Goal: Information Seeking & Learning: Learn about a topic

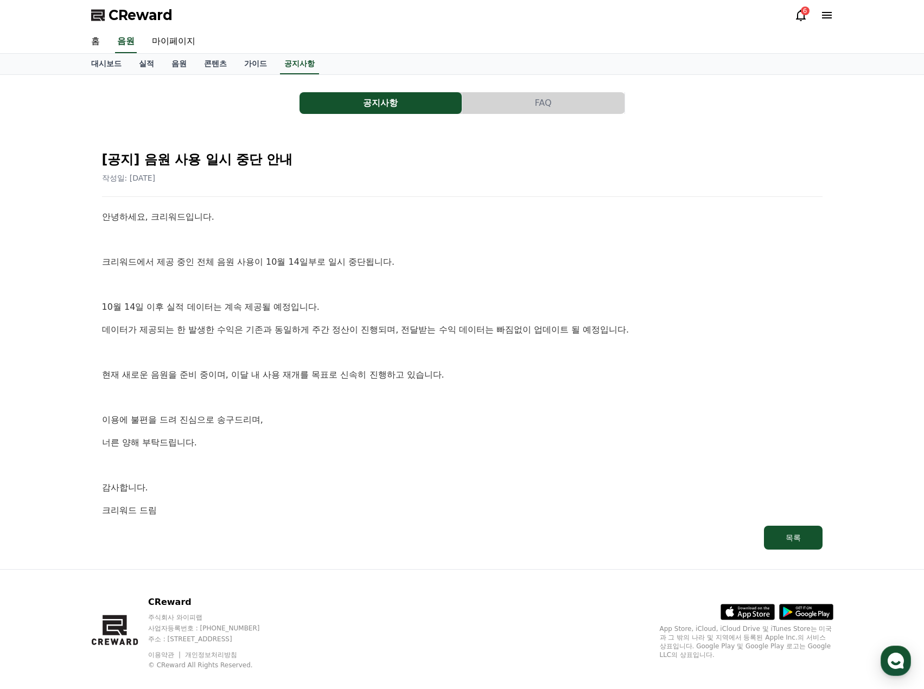
click at [553, 252] on div "안녕하세요, 크리워드입니다. 크리워드에서 제공 중인 전체 음원 사용이 10월 14일부로 일시 중단됩니다. [DATE] 이후 실적 데이터는 계속…" at bounding box center [462, 363] width 721 height 307
click at [811, 539] on button "목록" at bounding box center [793, 538] width 59 height 24
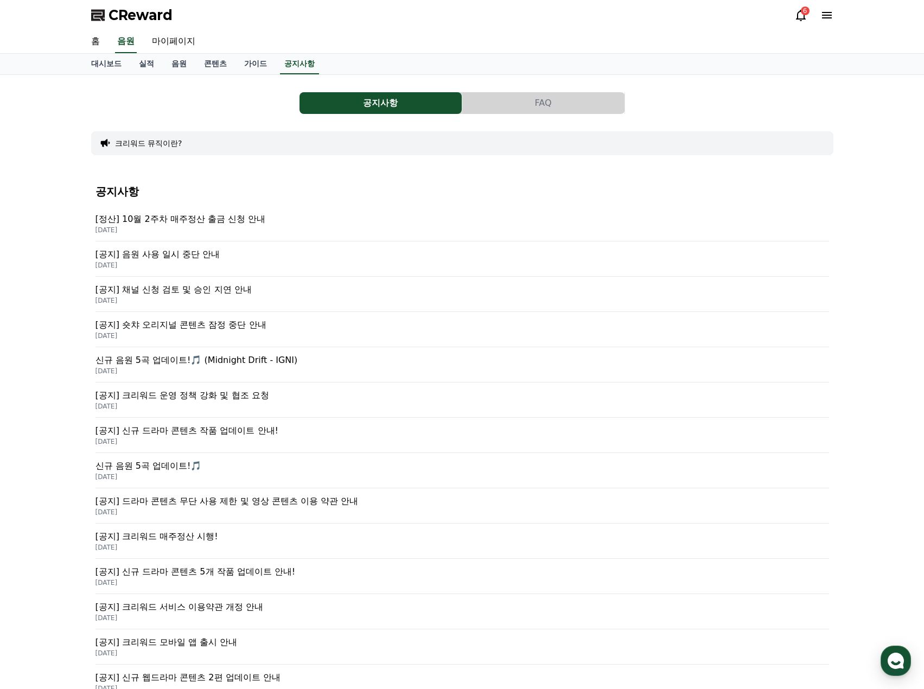
click at [89, 192] on div "공지사항 FAQ 크리워드 뮤직이란? 공지사항 [정산] 10월 2주차 매주정산 출금 신청 안내 [DATE] [공지] 음원 사용 일시 중단 안내 …" at bounding box center [462, 433] width 751 height 709
click at [167, 70] on link "음원" at bounding box center [179, 64] width 33 height 21
click at [179, 58] on link "음원" at bounding box center [179, 64] width 24 height 21
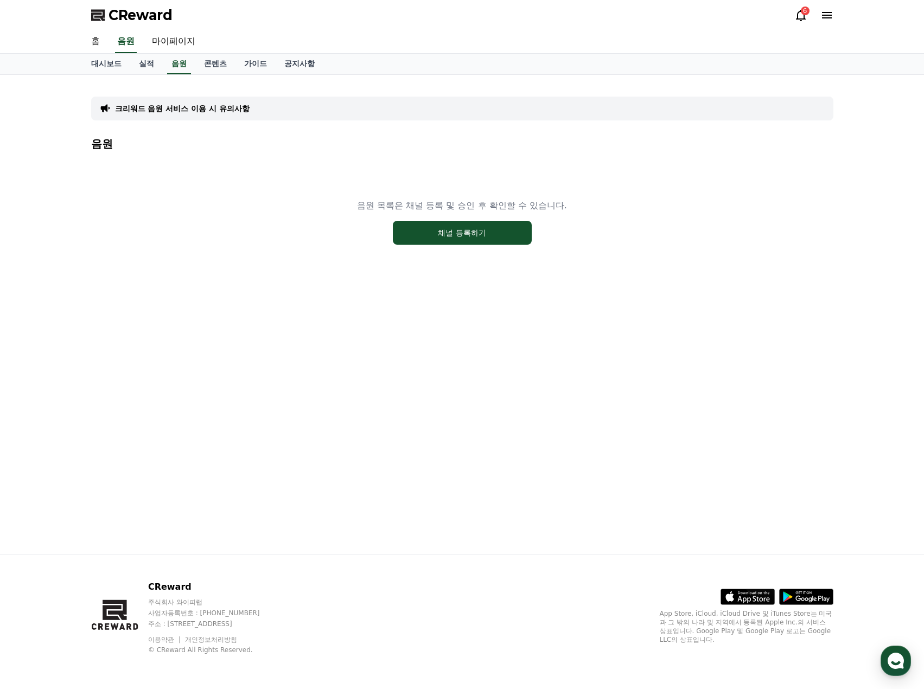
click at [385, 412] on div "크리워드 음원 서비스 이용 시 유의사항 음원 음원 목록은 채널 등록 및 승인 후 확인할 수 있습니다. 채널 등록하기" at bounding box center [463, 314] width 760 height 479
